Goal: Check status: Check status

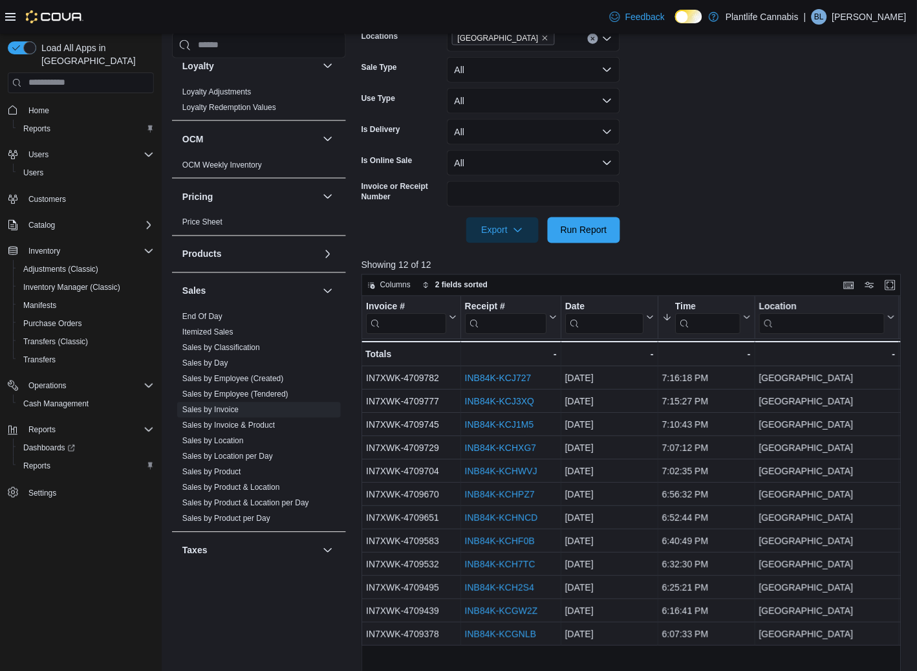
scroll to position [301, 0]
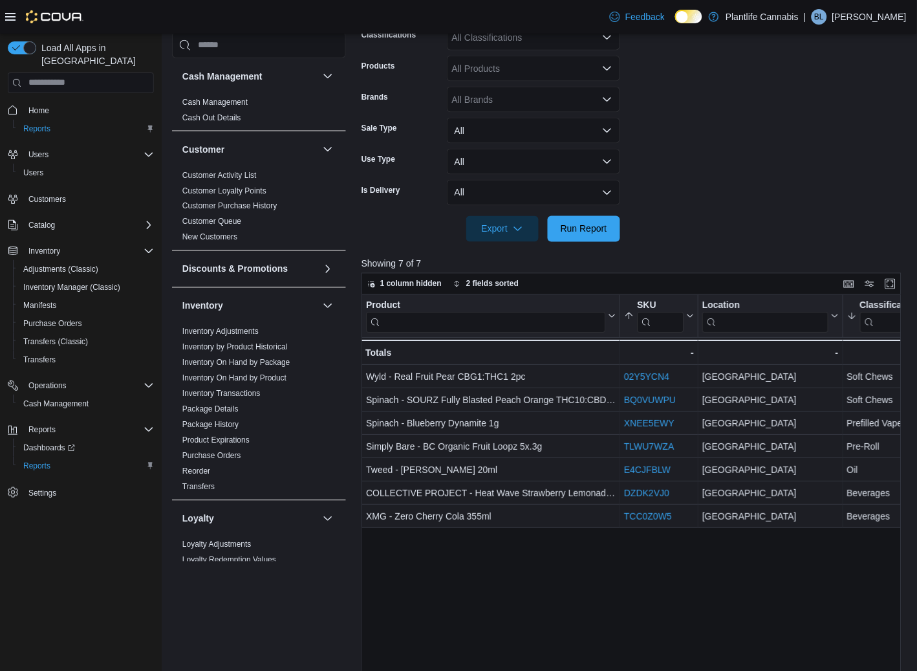
scroll to position [58, 0]
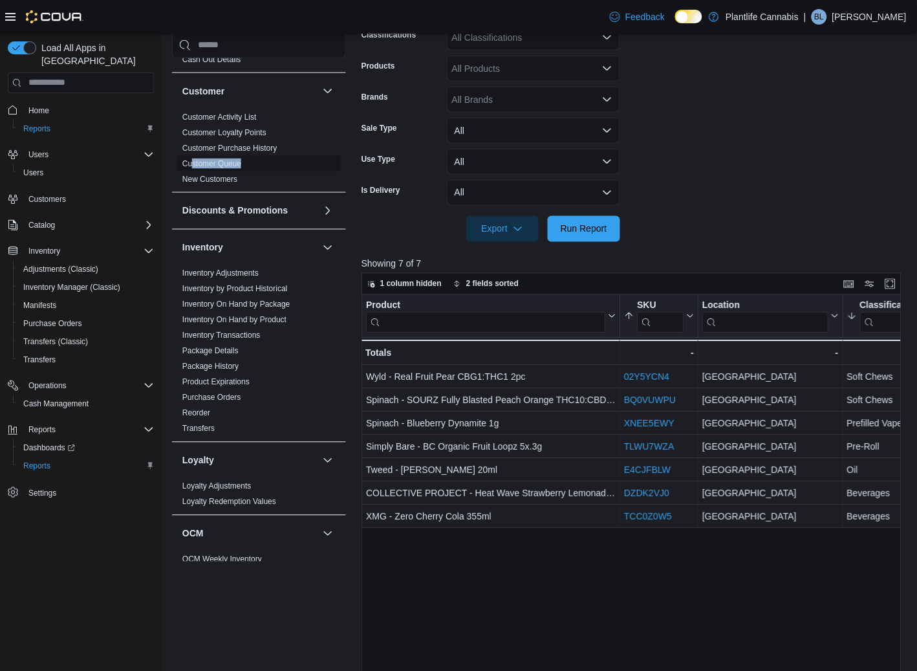
drag, startPoint x: 193, startPoint y: 169, endPoint x: 191, endPoint y: 163, distance: 6.8
click at [191, 163] on span "Customer Queue" at bounding box center [259, 164] width 164 height 16
click at [195, 177] on link "New Customers" at bounding box center [209, 179] width 55 height 9
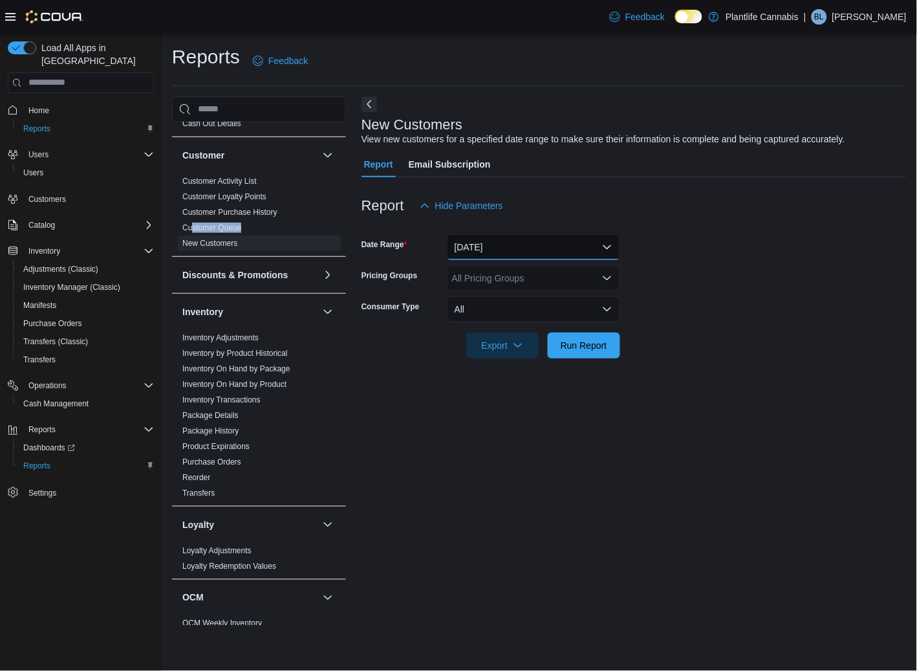
click at [477, 240] on button "[DATE]" at bounding box center [533, 247] width 173 height 26
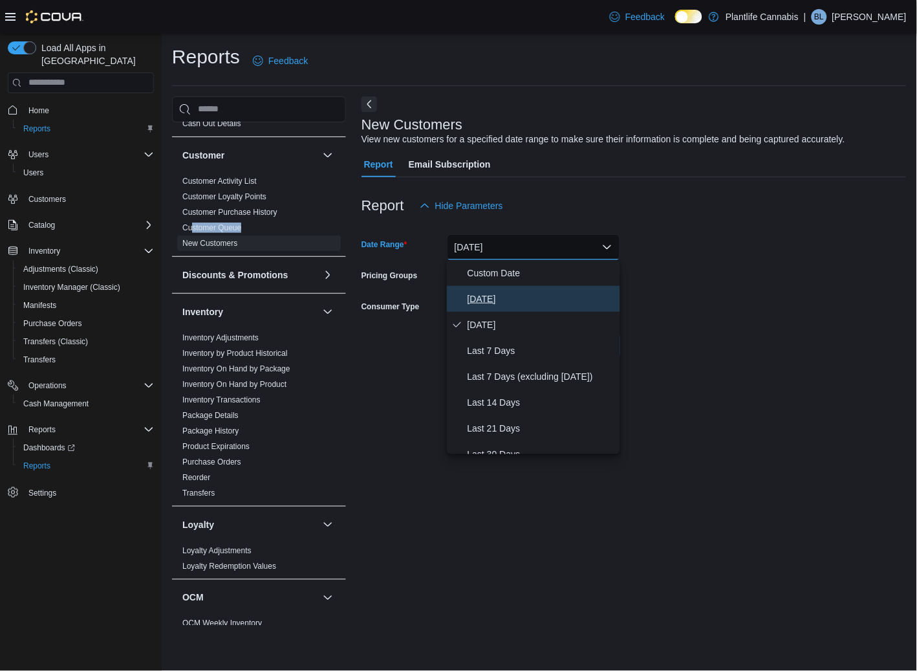
click at [482, 291] on span "[DATE]" at bounding box center [540, 299] width 147 height 16
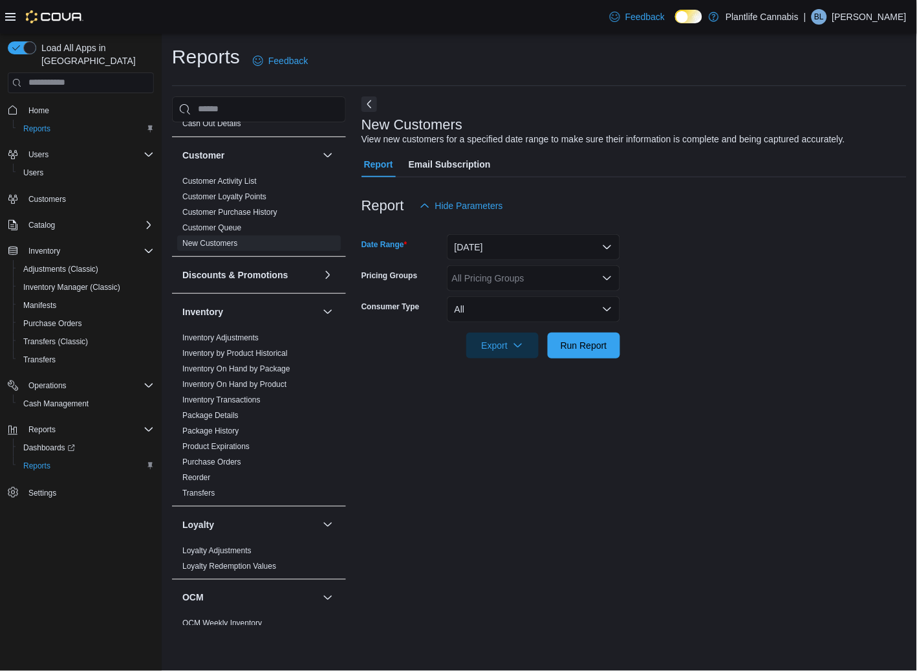
click at [473, 277] on div "All Pricing Groups" at bounding box center [533, 278] width 173 height 26
click at [585, 354] on span "Run Report" at bounding box center [583, 345] width 57 height 26
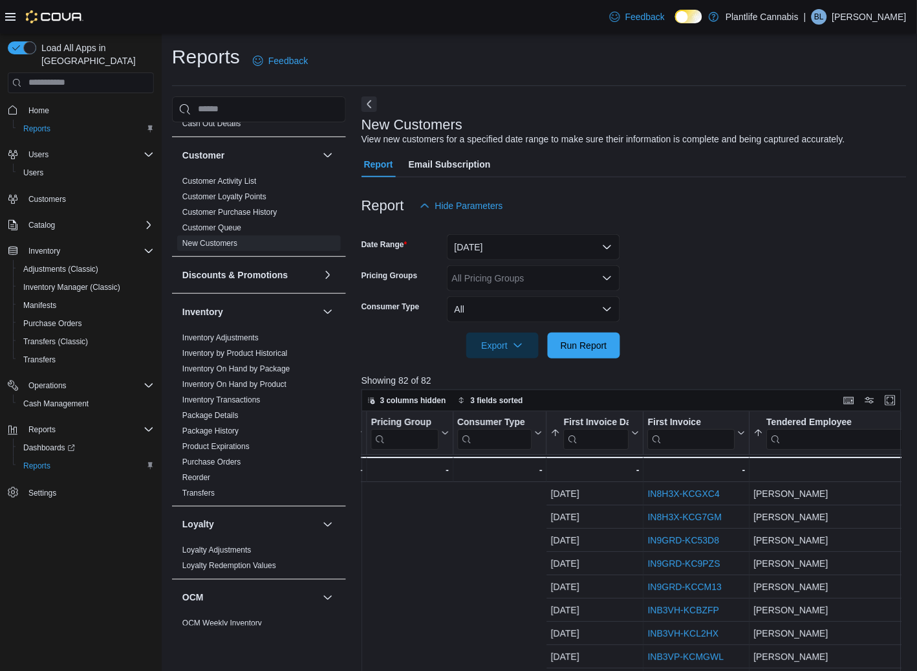
scroll to position [0, 1013]
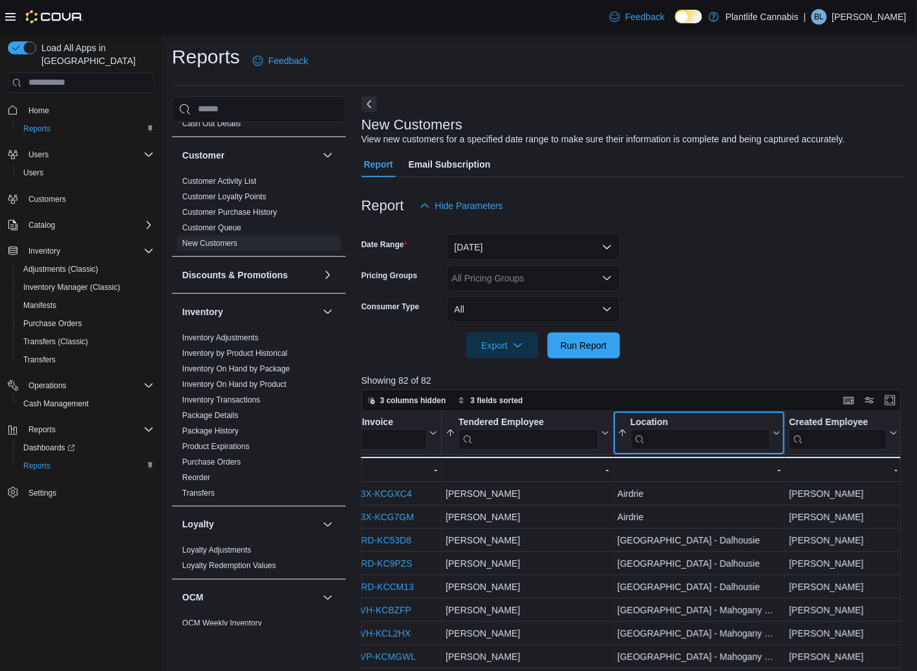
click at [672, 440] on input "search" at bounding box center [700, 438] width 140 height 21
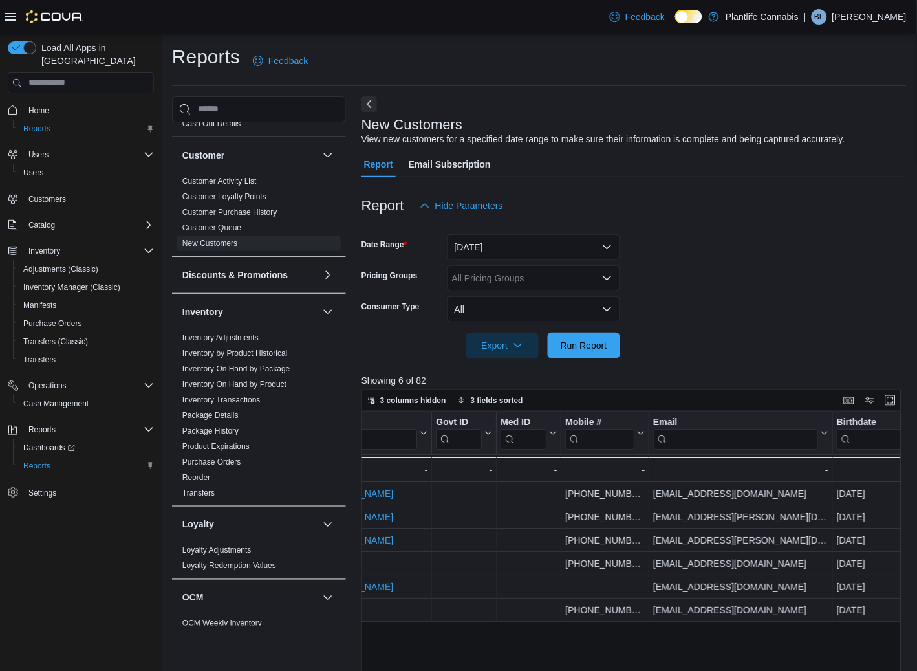
scroll to position [0, 0]
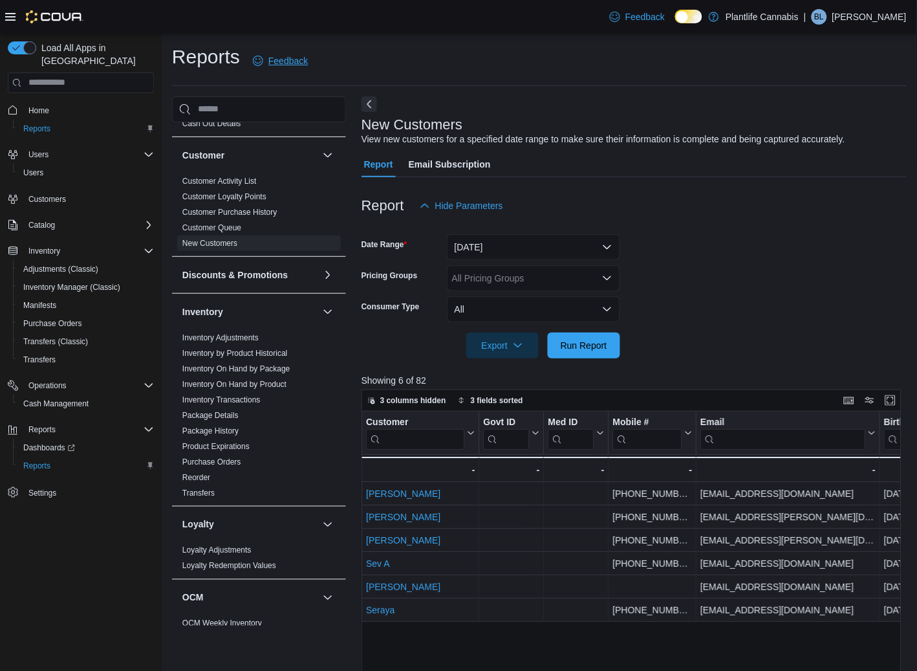
type input "***"
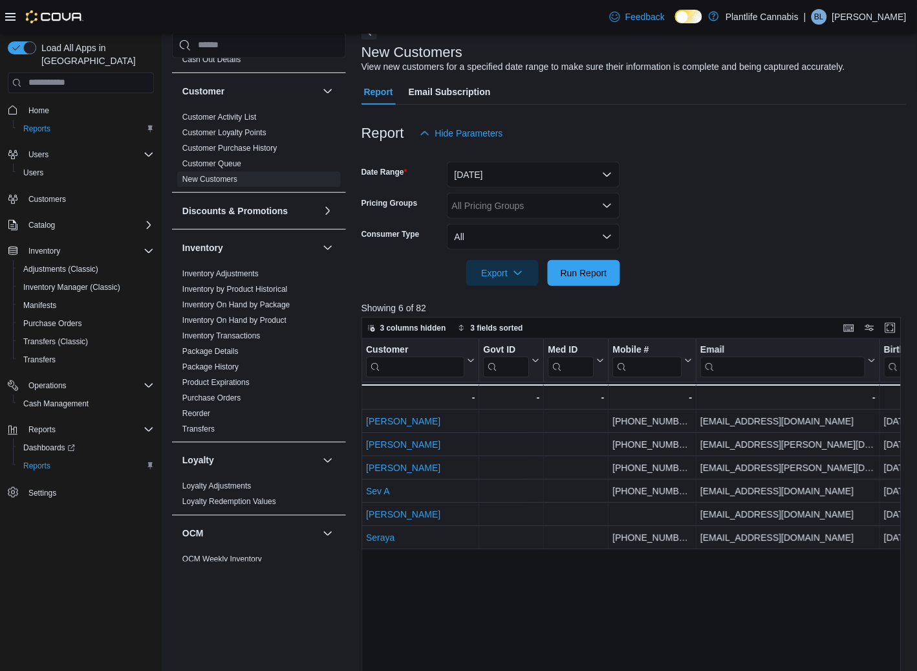
scroll to position [98, 0]
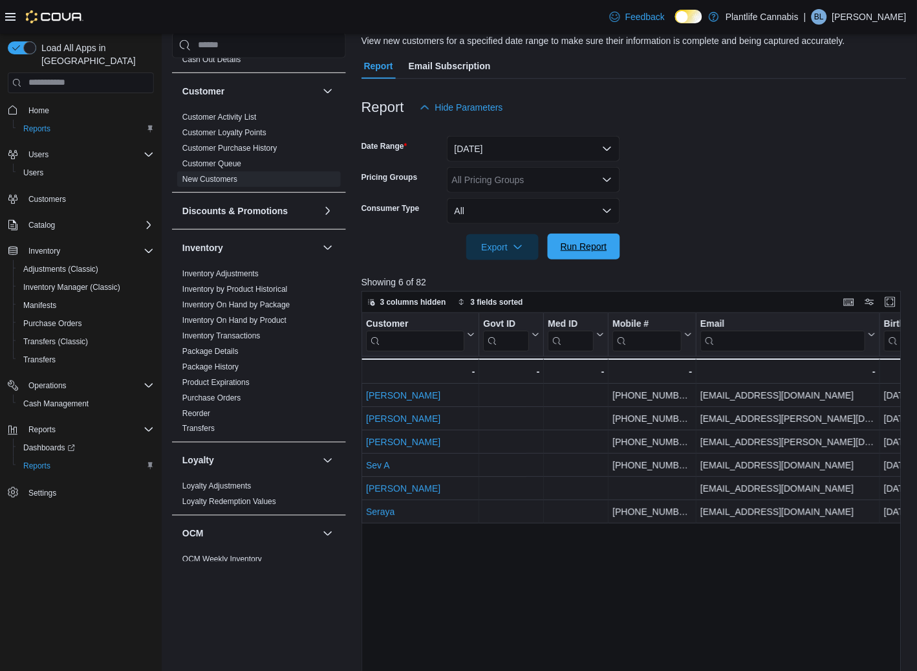
click at [553, 250] on button "Run Report" at bounding box center [584, 246] width 72 height 26
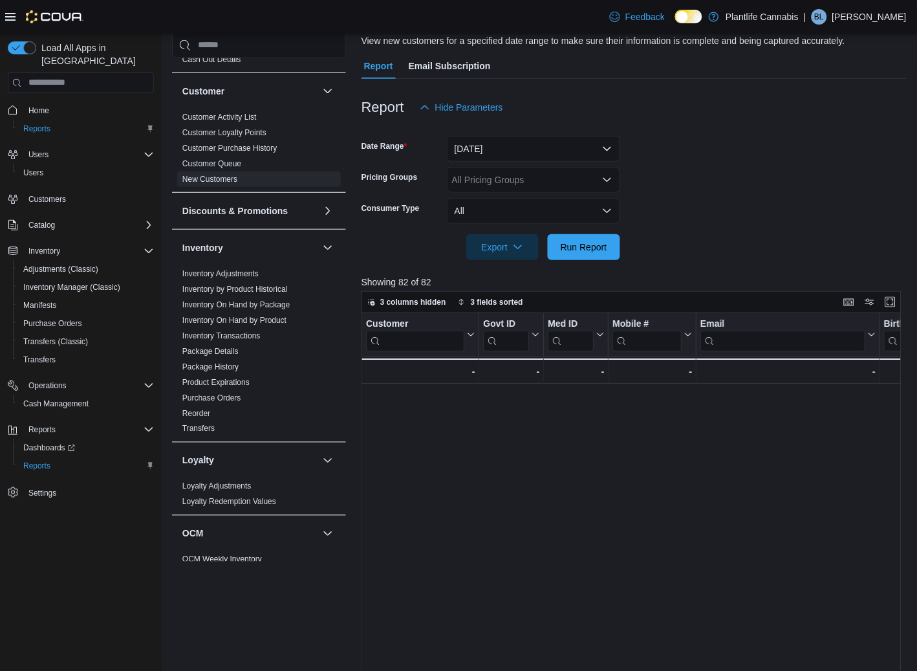
scroll to position [0, 930]
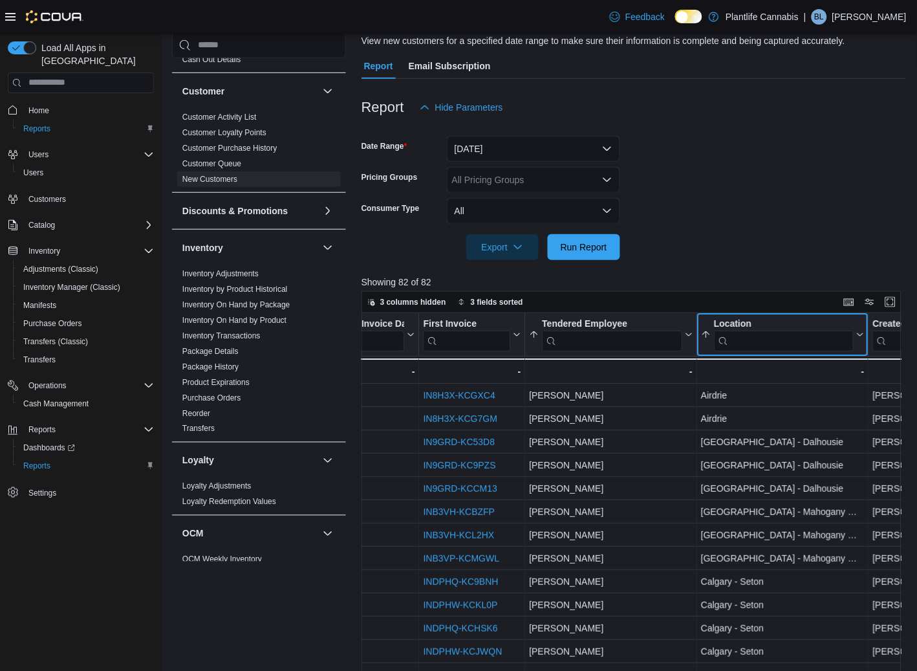
click at [752, 338] on input "search" at bounding box center [784, 340] width 140 height 21
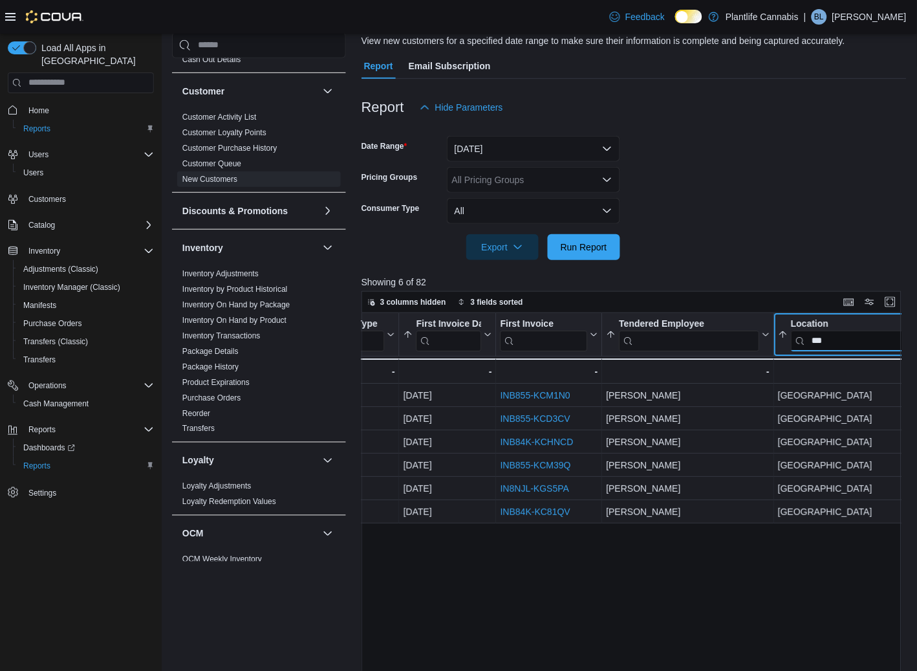
scroll to position [0, 848]
type input "***"
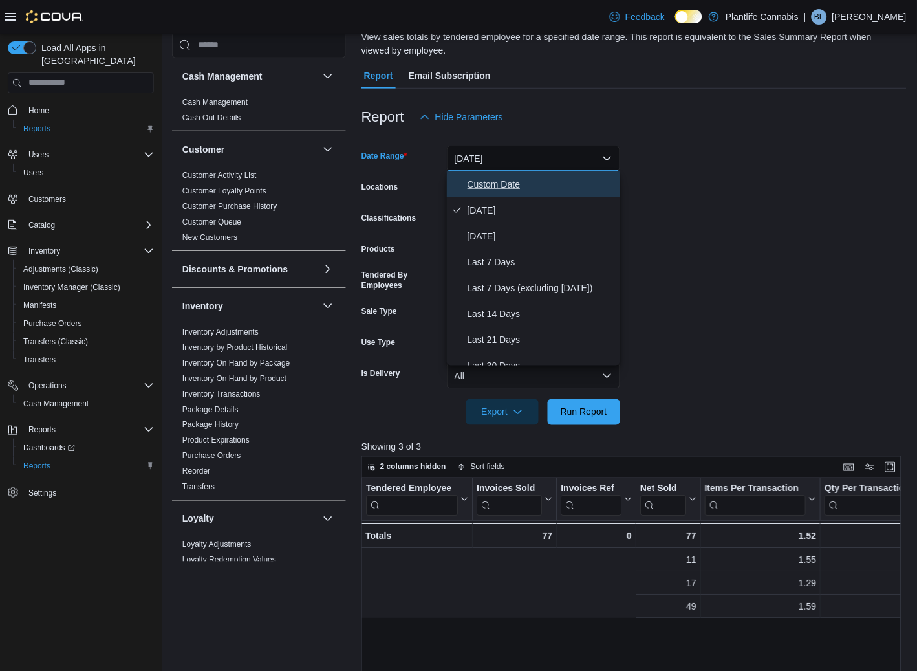
scroll to position [0, 455]
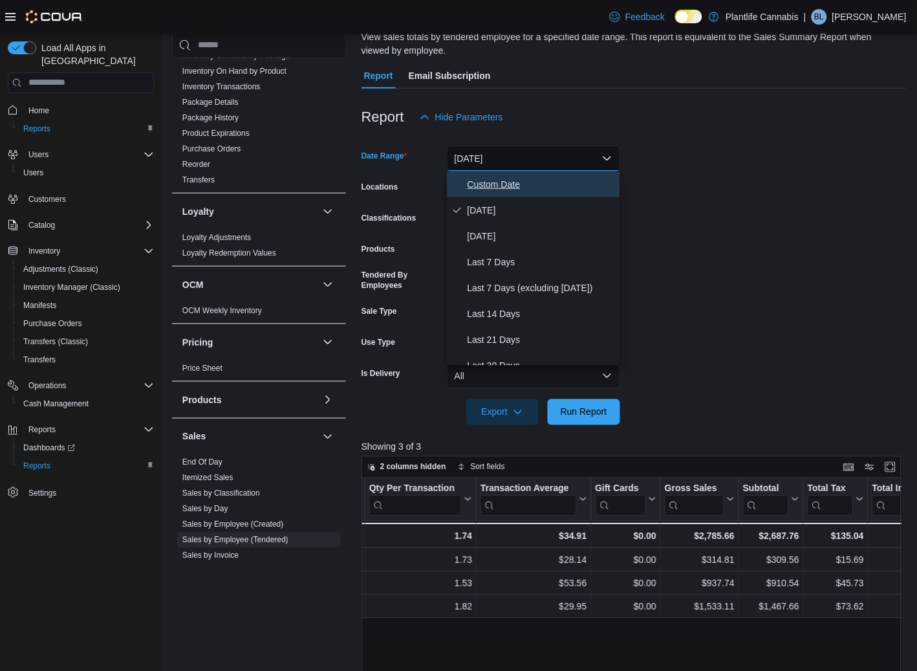
click at [490, 184] on span "Custom Date" at bounding box center [540, 185] width 147 height 16
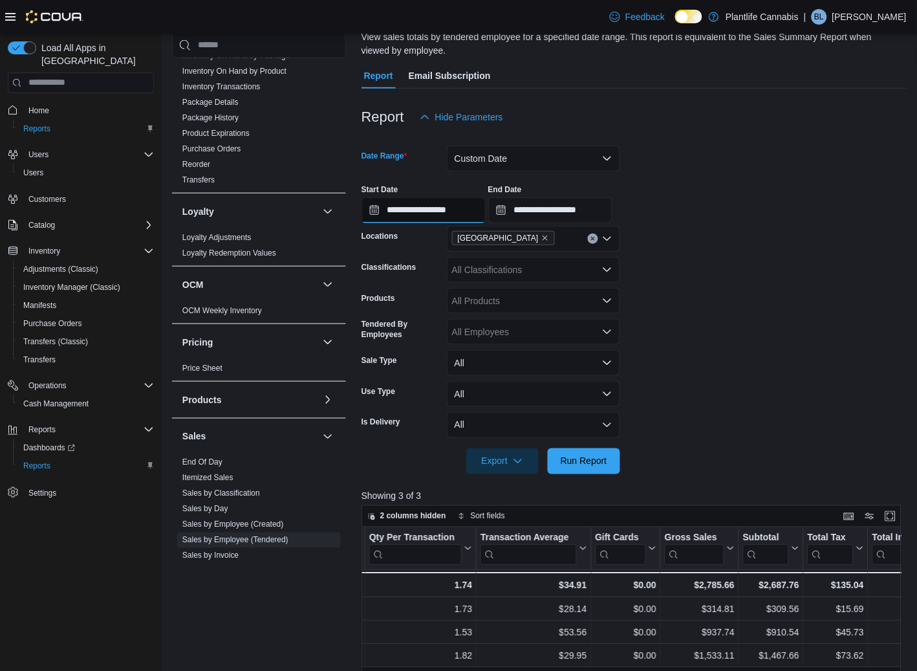
click at [462, 205] on input "**********" at bounding box center [423, 210] width 124 height 26
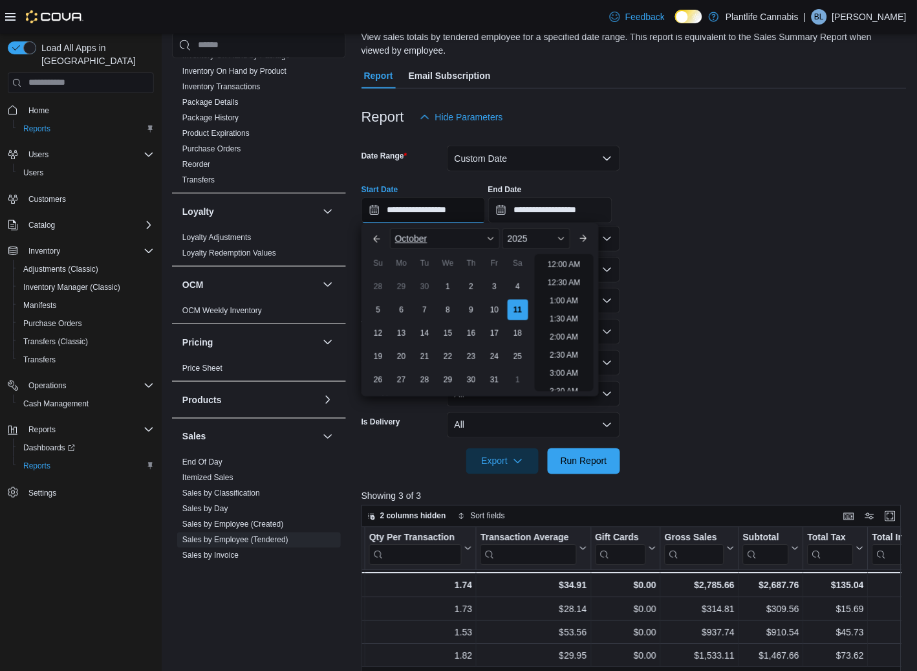
scroll to position [734, 0]
click at [555, 323] on li "10:00 PM" at bounding box center [563, 327] width 43 height 16
type input "**********"
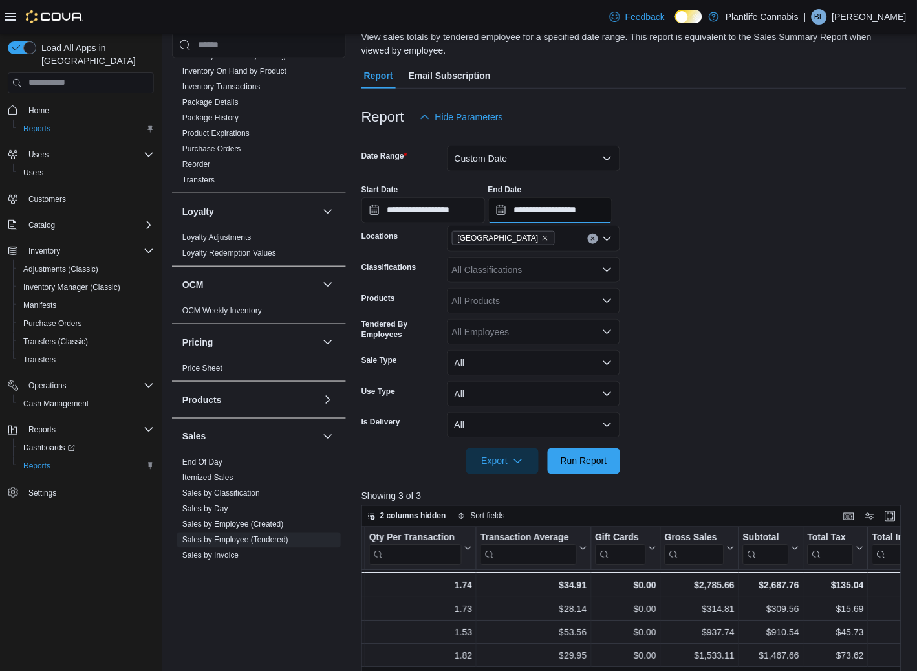
click at [601, 213] on input "**********" at bounding box center [550, 210] width 124 height 26
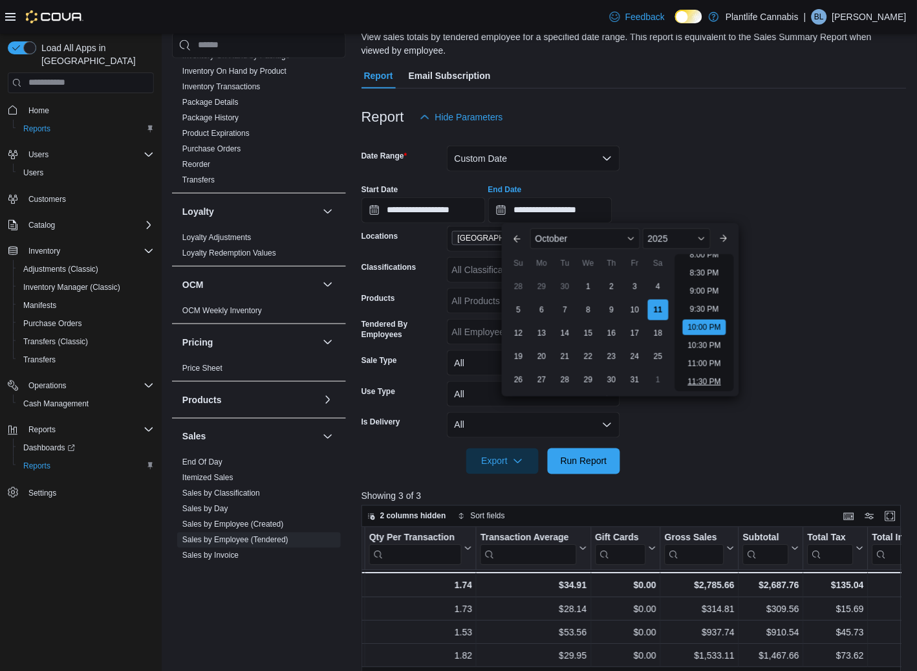
click at [710, 377] on li "11:30 PM" at bounding box center [704, 382] width 43 height 16
type input "**********"
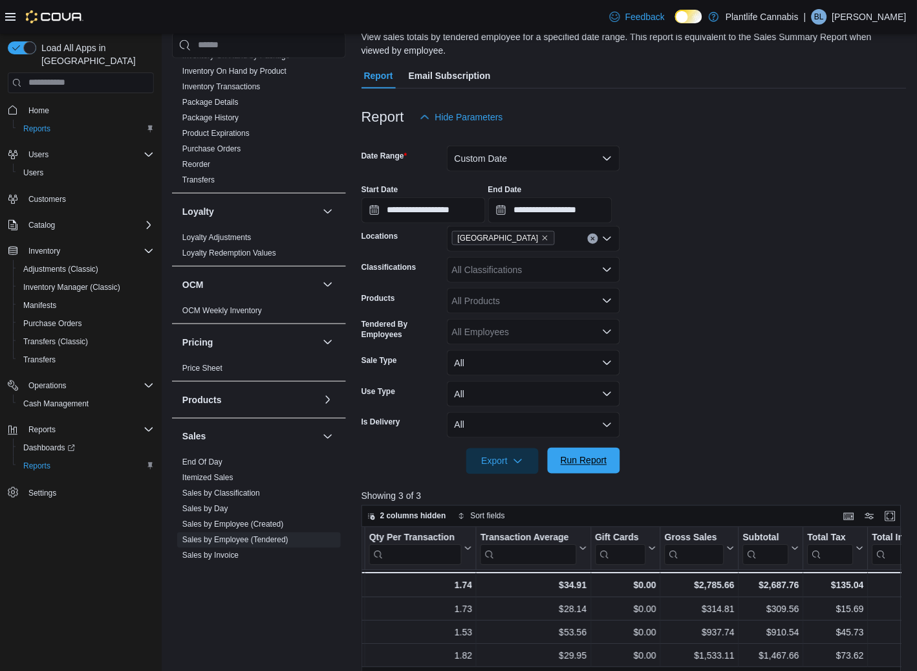
click at [561, 464] on span "Run Report" at bounding box center [584, 460] width 47 height 13
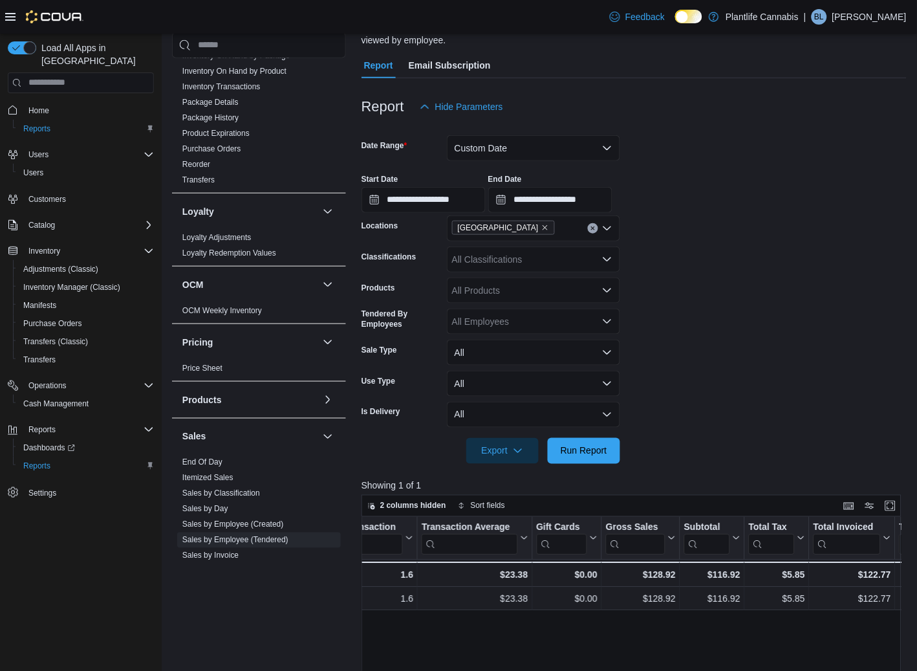
scroll to position [0, 513]
click at [510, 155] on button "Custom Date" at bounding box center [533, 148] width 173 height 26
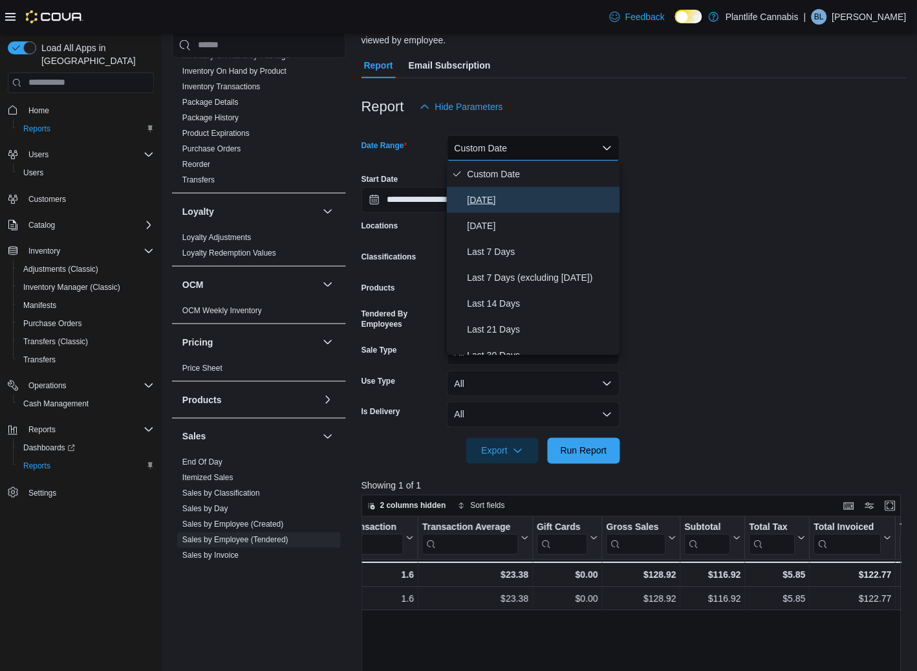
click at [489, 196] on span "[DATE]" at bounding box center [540, 200] width 147 height 16
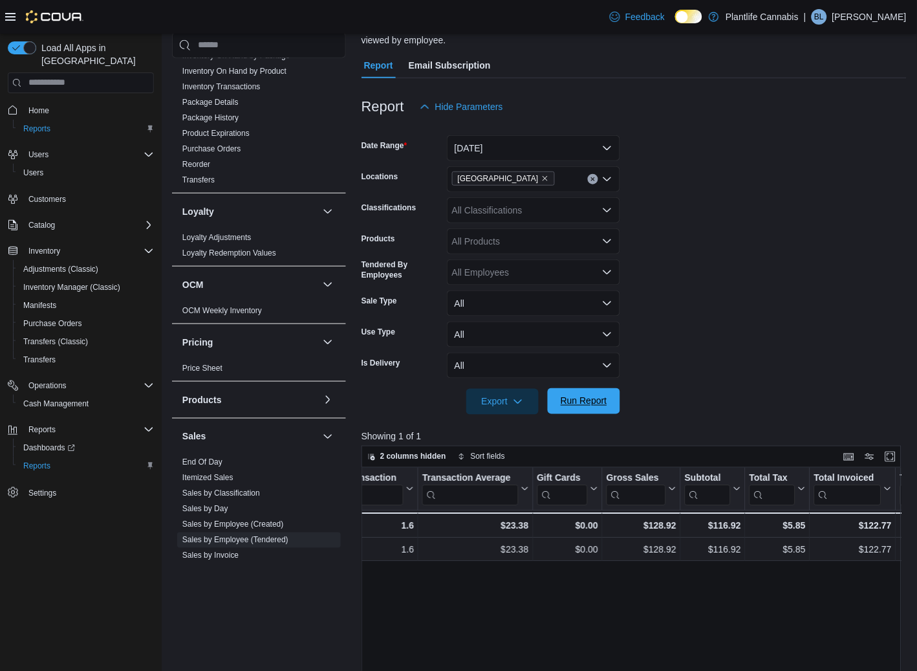
click at [610, 397] on span "Run Report" at bounding box center [583, 401] width 57 height 26
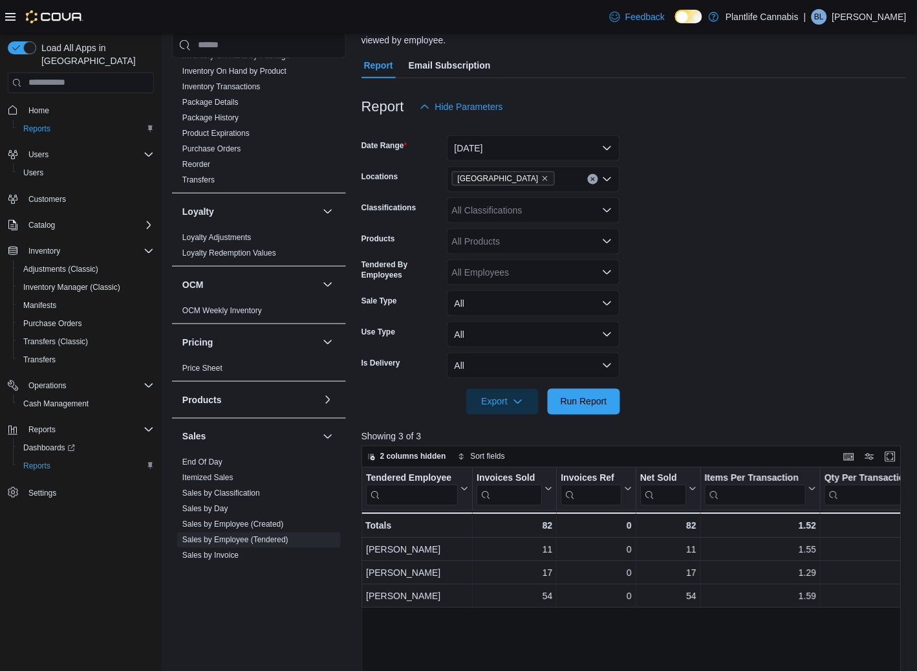
click at [621, 361] on form "Date Range Today Locations Calgary - University District Classifications All Cl…" at bounding box center [633, 267] width 545 height 295
